Goal: Task Accomplishment & Management: Manage account settings

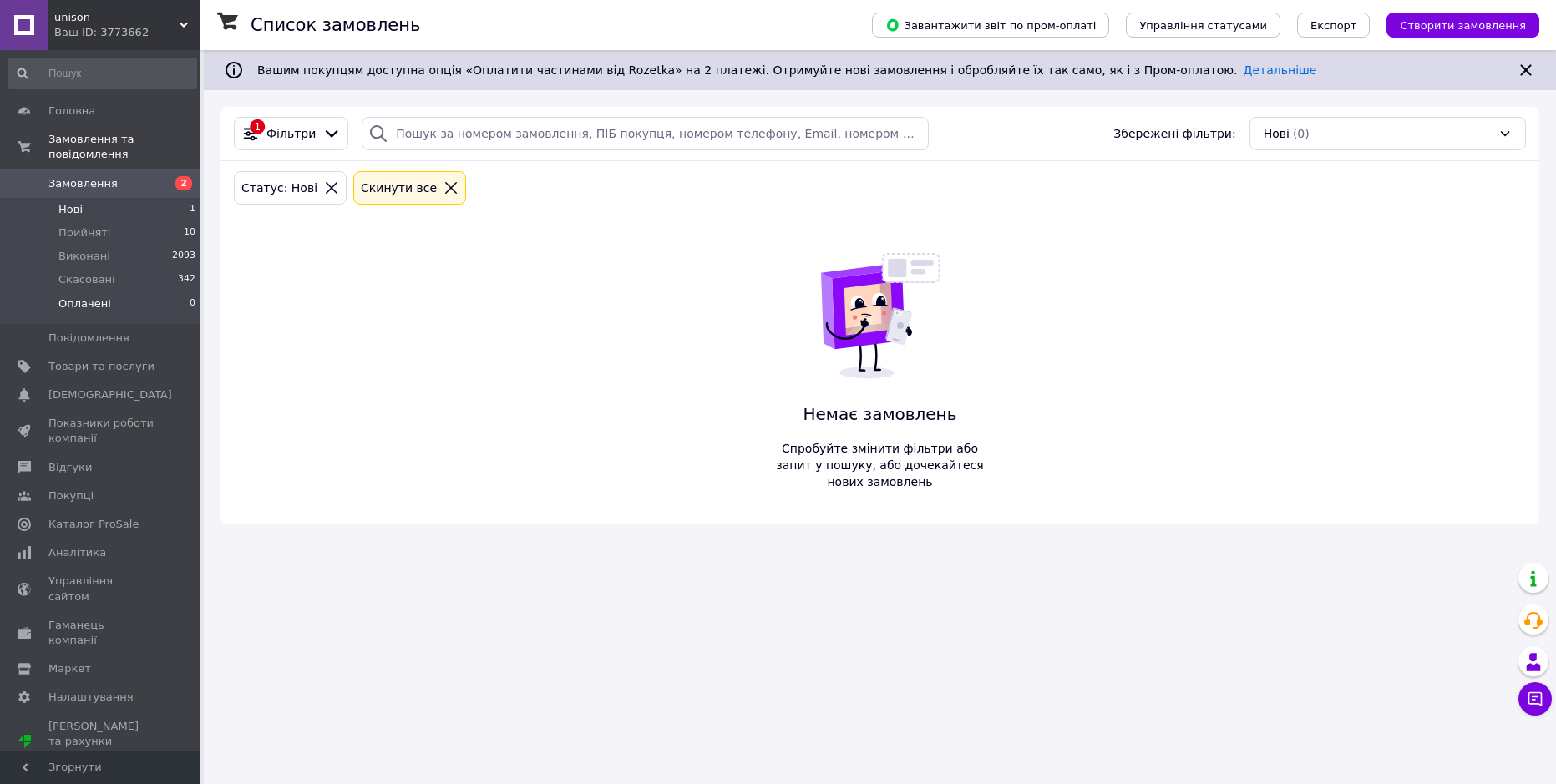
click at [155, 292] on li "Оплачені 0" at bounding box center [103, 308] width 206 height 31
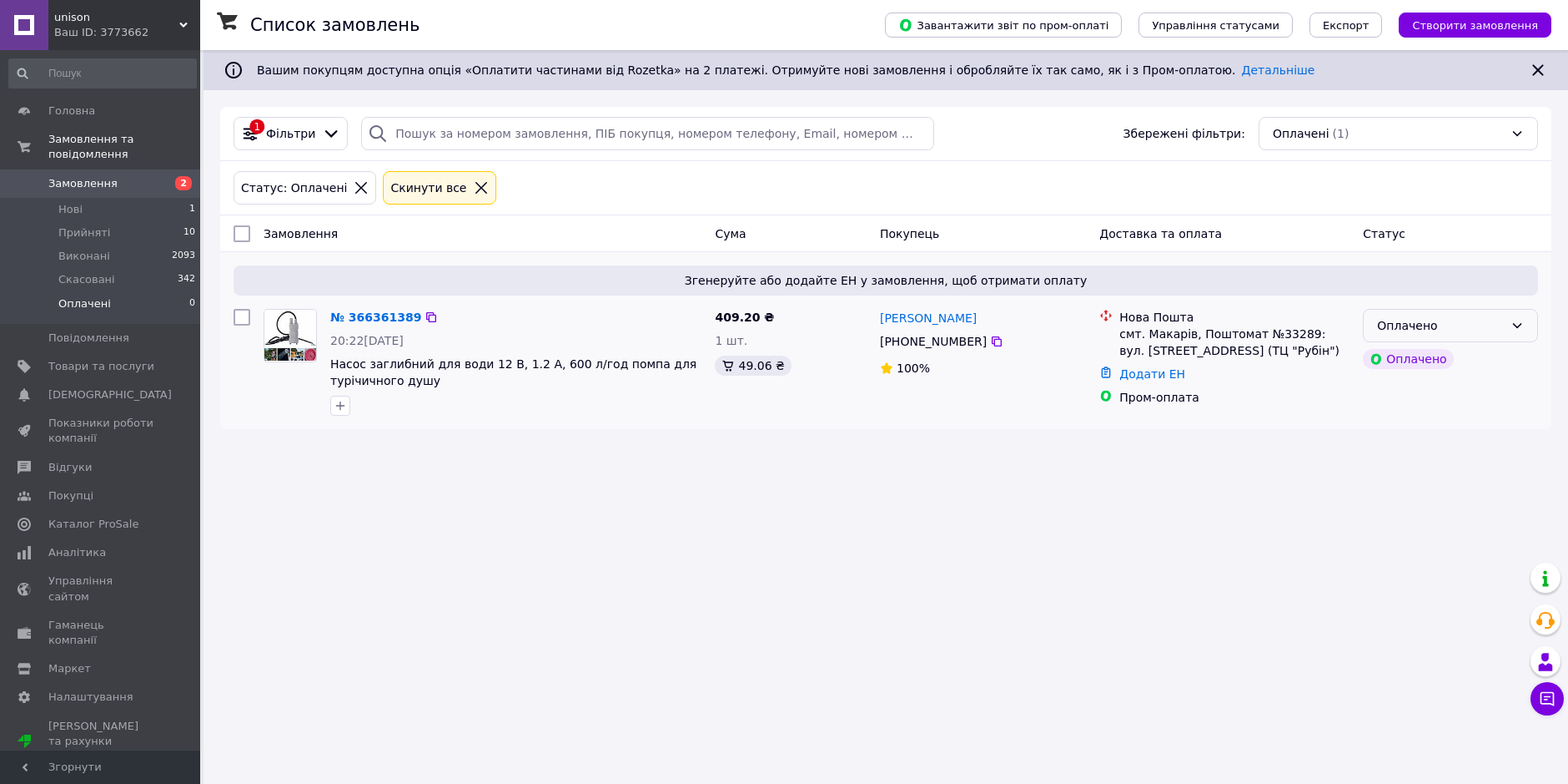
click at [1494, 333] on div "Оплачено" at bounding box center [1440, 326] width 127 height 19
click at [1417, 365] on li "Прийнято" at bounding box center [1451, 362] width 174 height 30
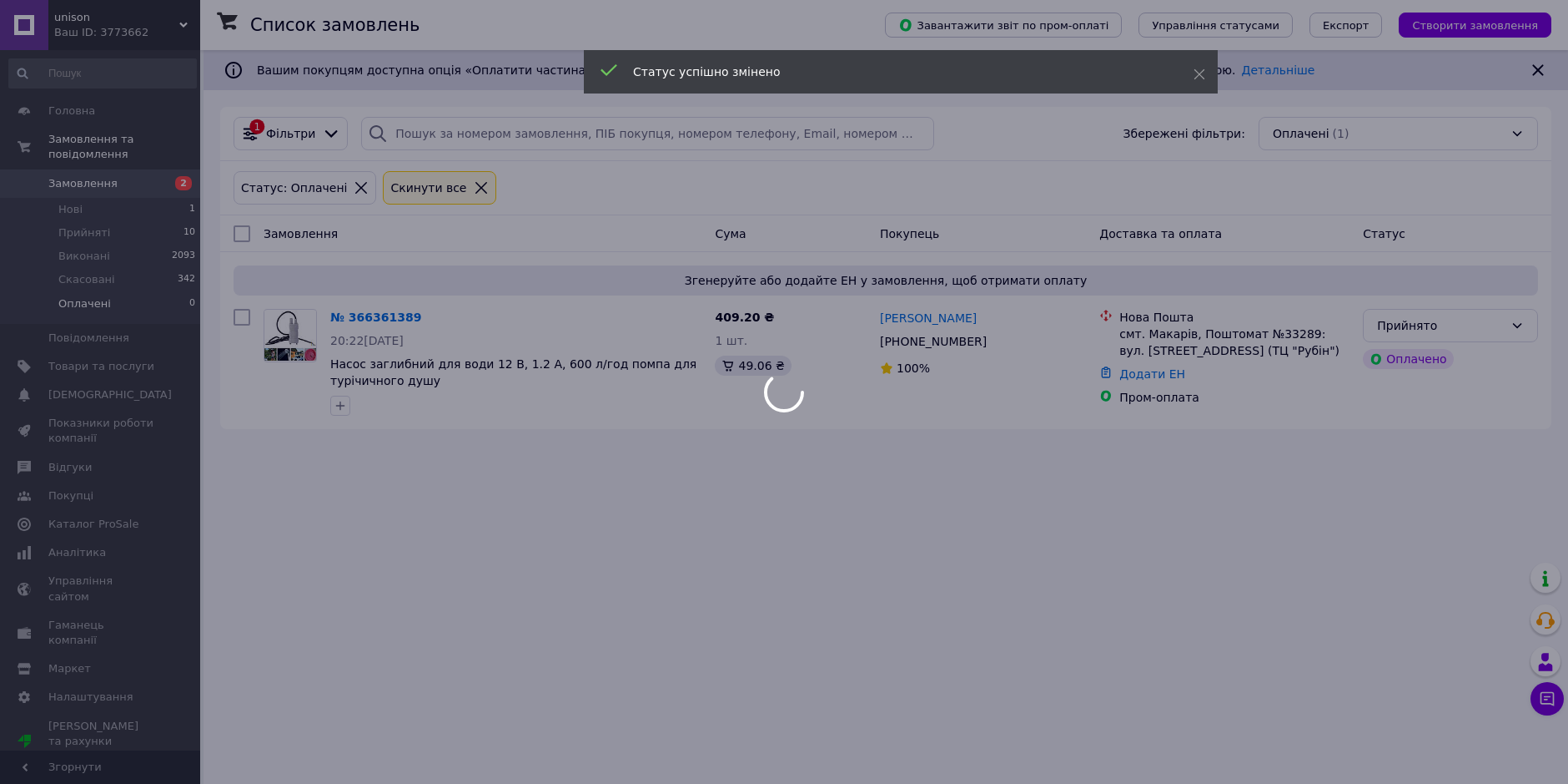
click at [359, 310] on div at bounding box center [784, 392] width 1568 height 784
click at [361, 313] on div at bounding box center [784, 392] width 1568 height 784
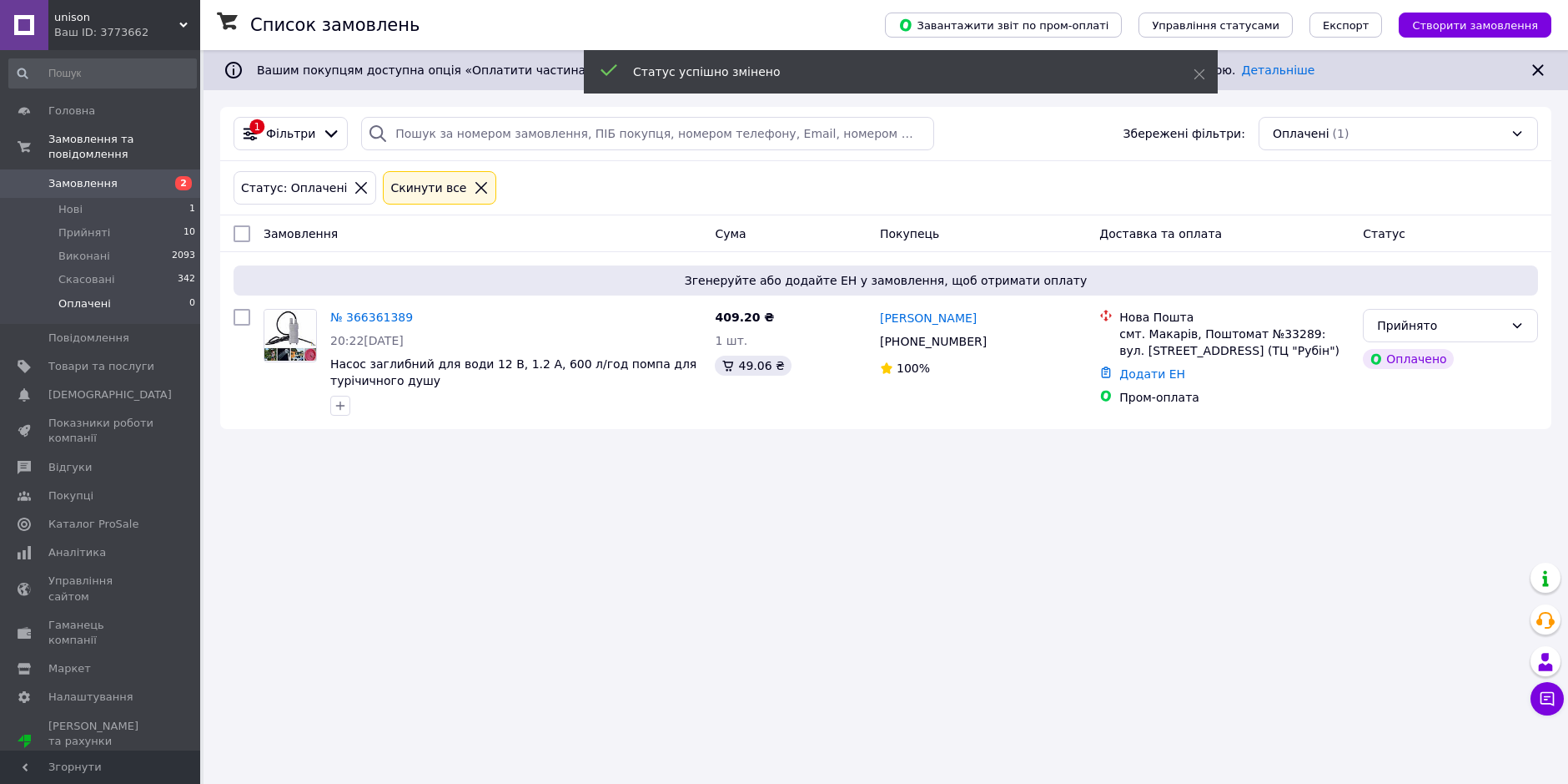
click at [361, 313] on link "№ 366361389" at bounding box center [371, 317] width 82 height 13
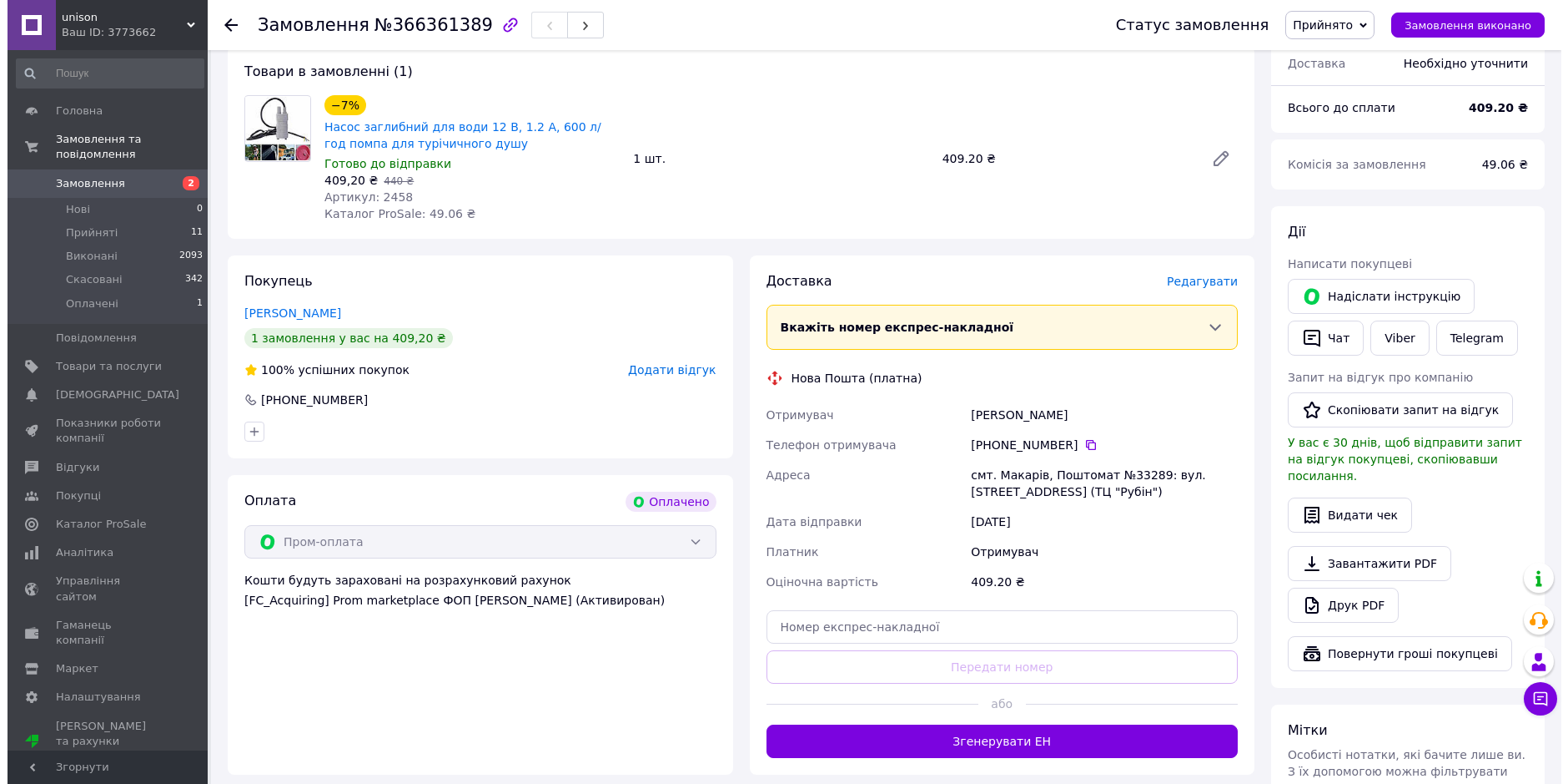
scroll to position [167, 0]
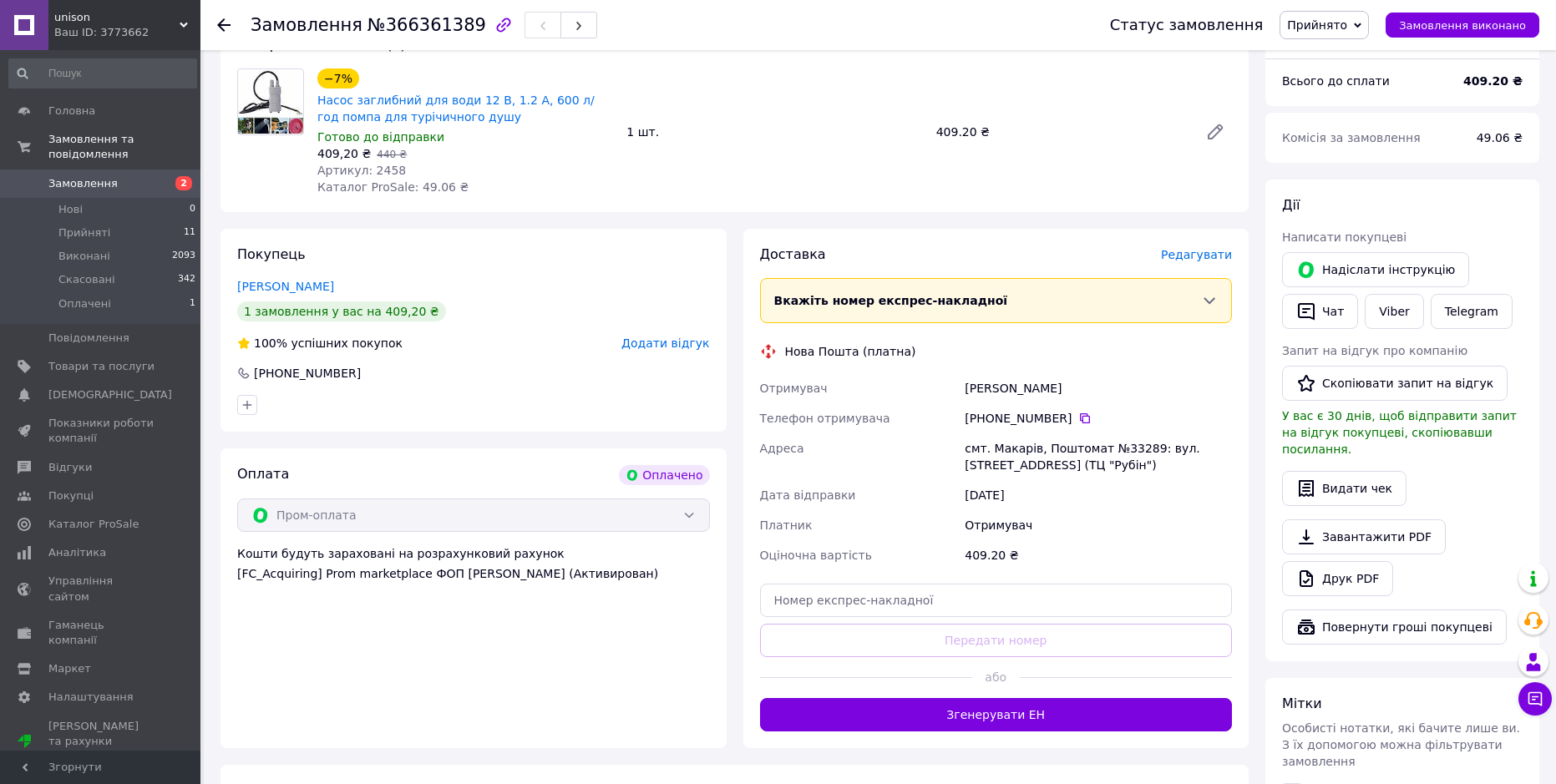
click at [1206, 259] on span "Редагувати" at bounding box center [1197, 255] width 71 height 13
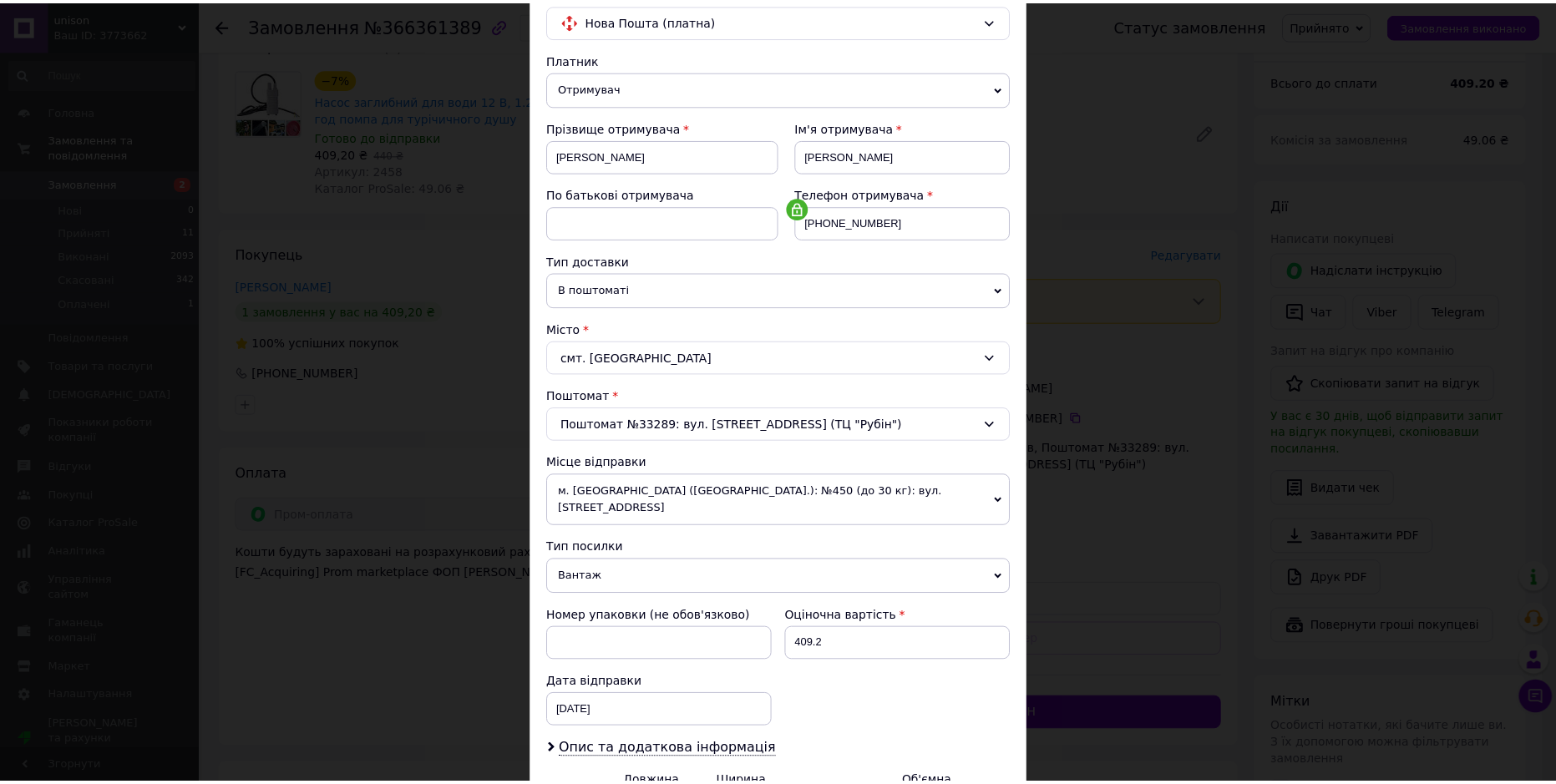
scroll to position [324, 0]
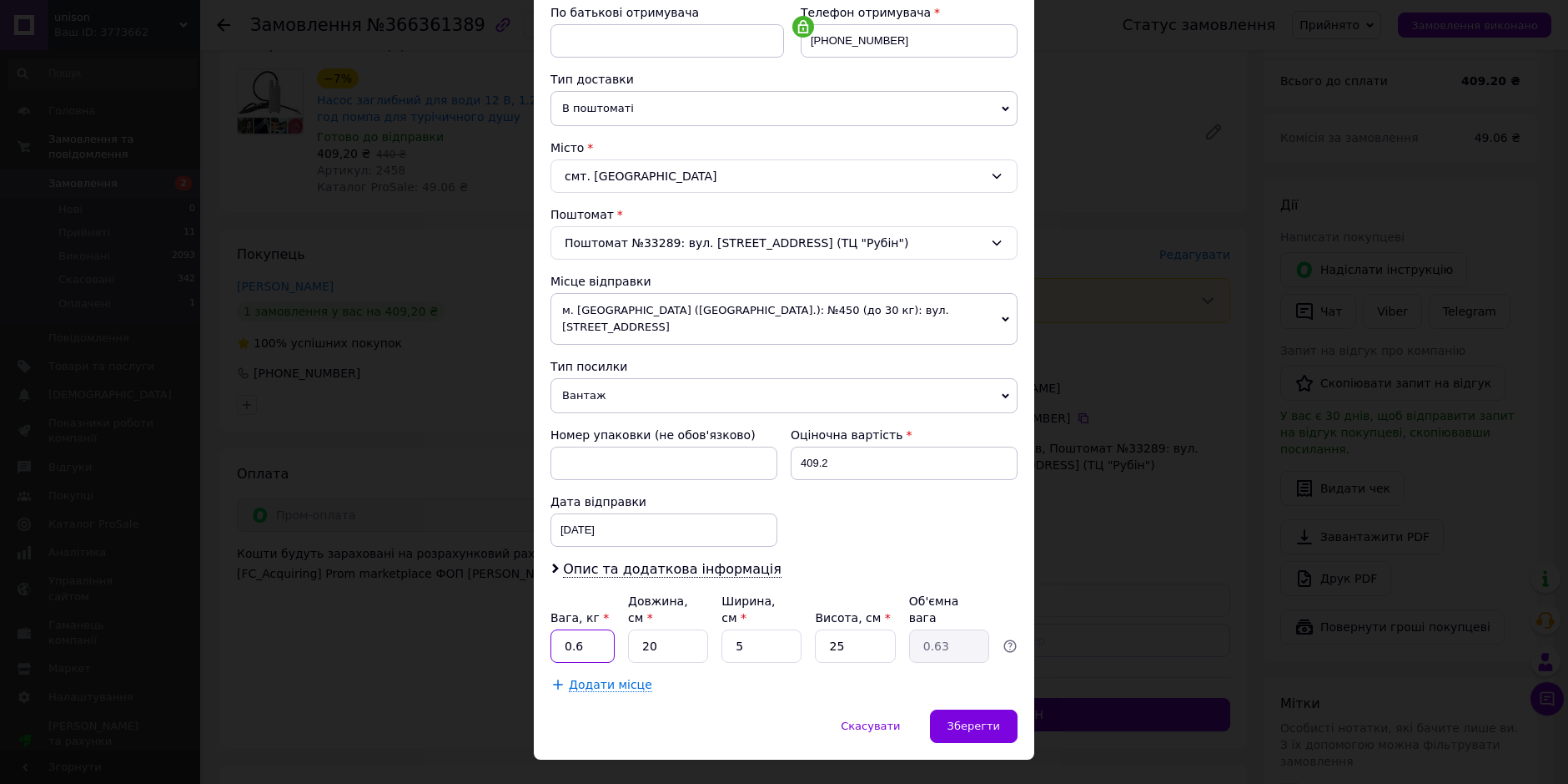
click at [582, 629] on input "0.6" at bounding box center [582, 646] width 64 height 33
type input "0.5"
click at [887, 629] on input "25" at bounding box center [855, 646] width 80 height 33
click at [883, 629] on input "25" at bounding box center [855, 646] width 80 height 33
click at [882, 629] on input "25" at bounding box center [855, 646] width 80 height 33
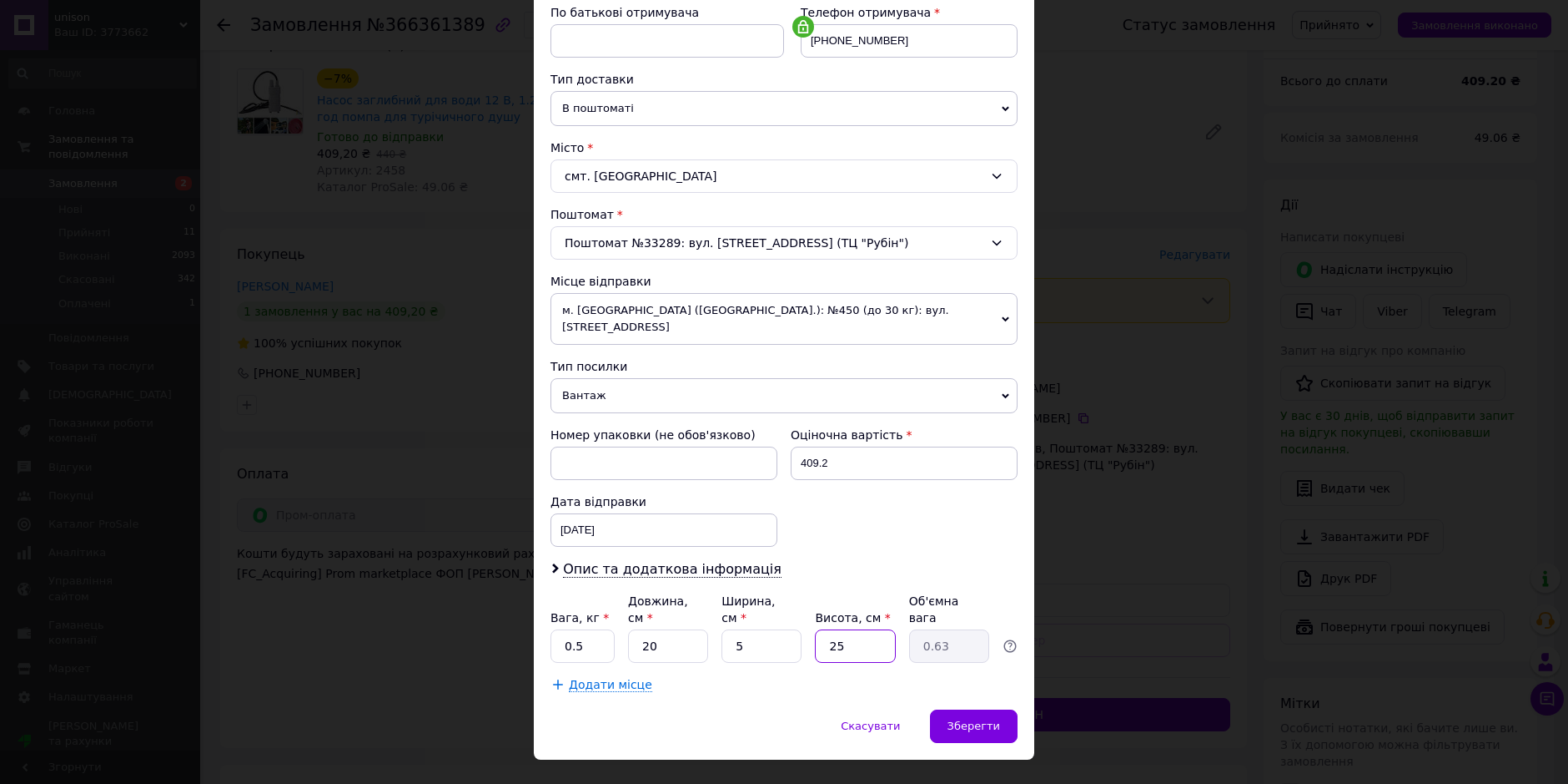
type input "5"
type input "0.13"
type input "5"
click at [964, 719] on span "Зберегти" at bounding box center [973, 726] width 53 height 13
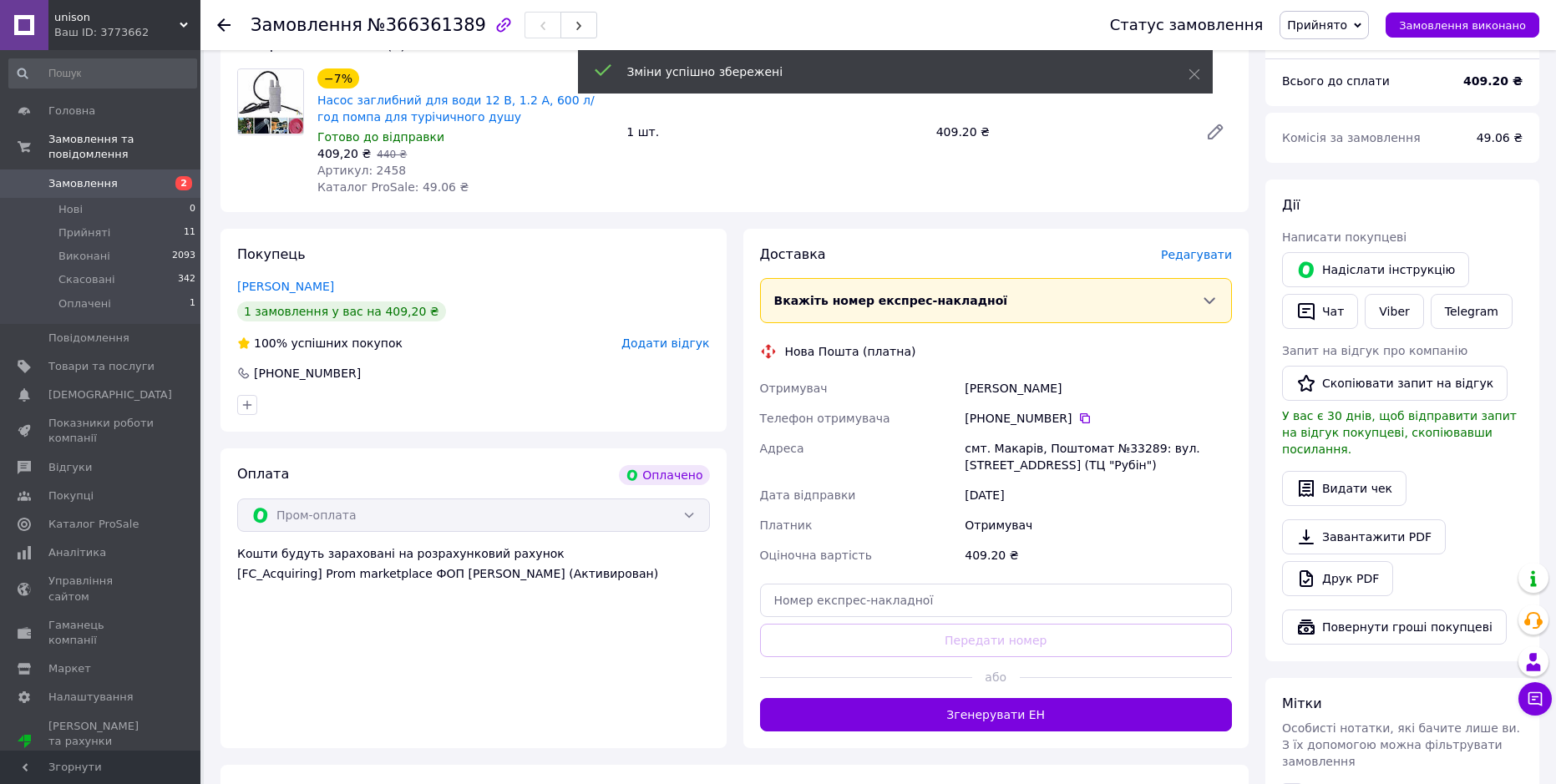
click at [1009, 717] on button "Згенерувати ЕН" at bounding box center [997, 715] width 472 height 33
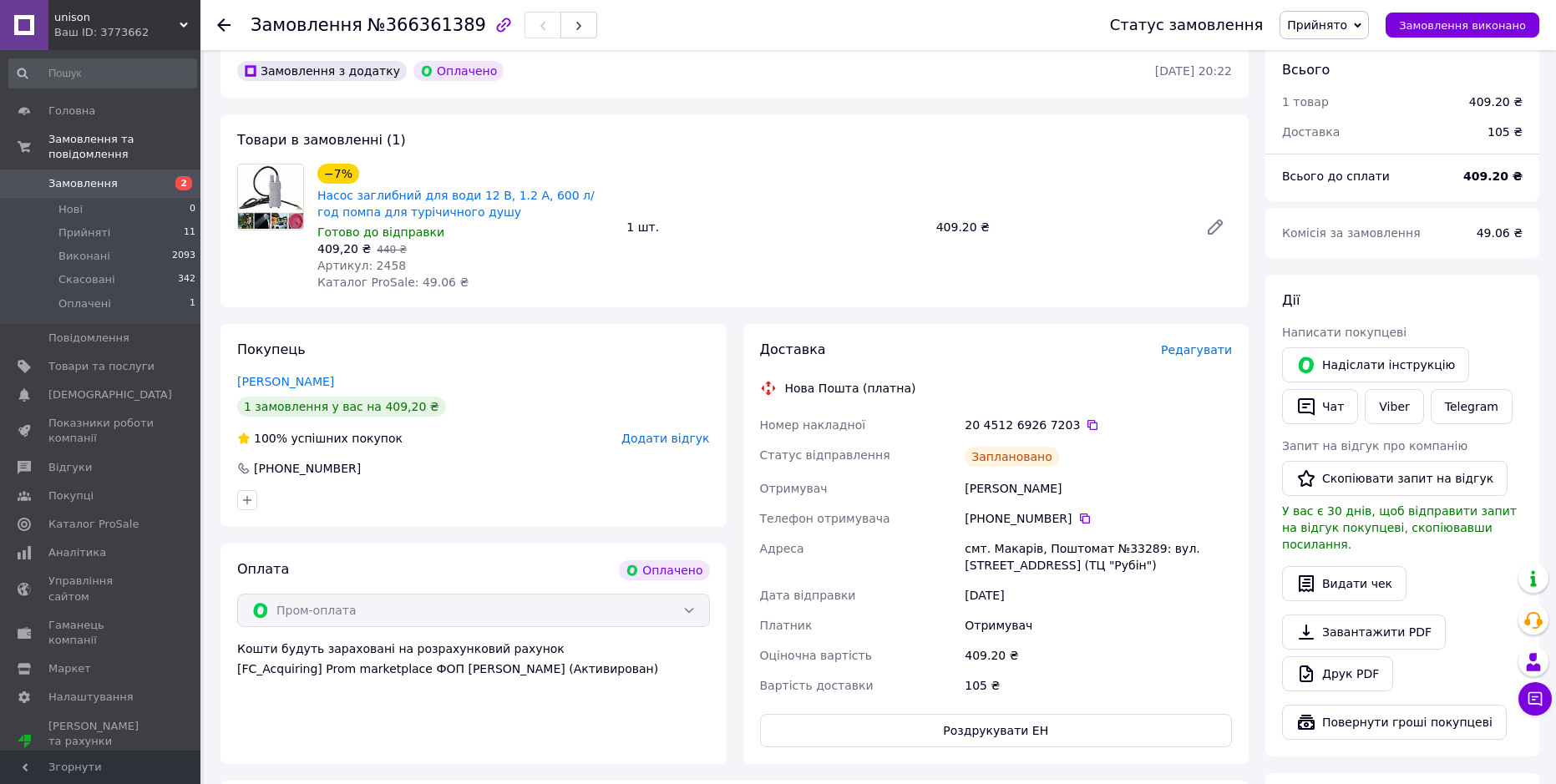
scroll to position [167, 0]
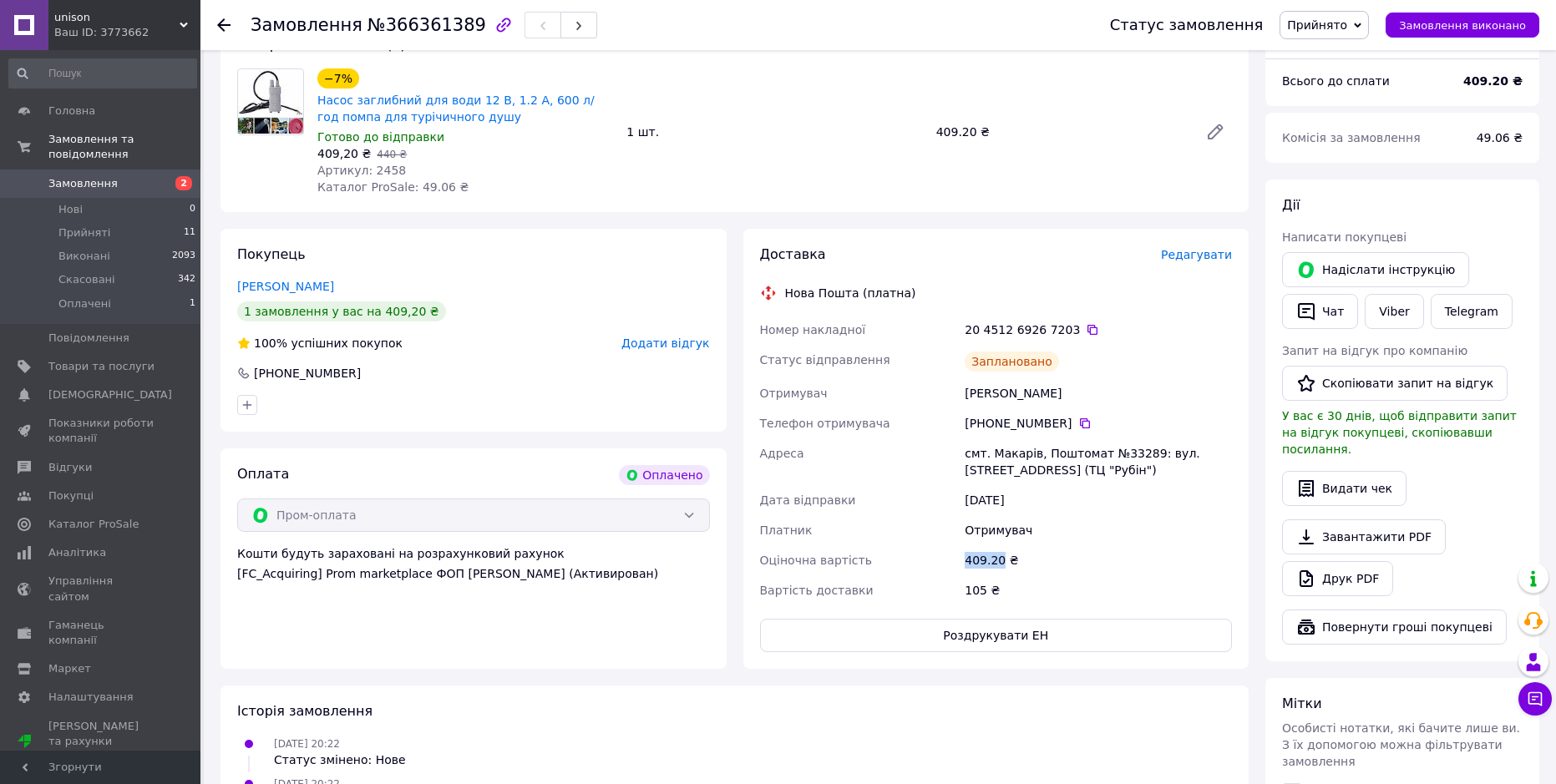
drag, startPoint x: 998, startPoint y: 558, endPoint x: 959, endPoint y: 554, distance: 39.2
click at [959, 554] on div "Номер накладної 20 4512 6926 7203   Статус відправлення Заплановано Отримувач […" at bounding box center [997, 460] width 480 height 291
copy div "Оціночна вартість 409.20"
